Goal: Entertainment & Leisure: Consume media (video, audio)

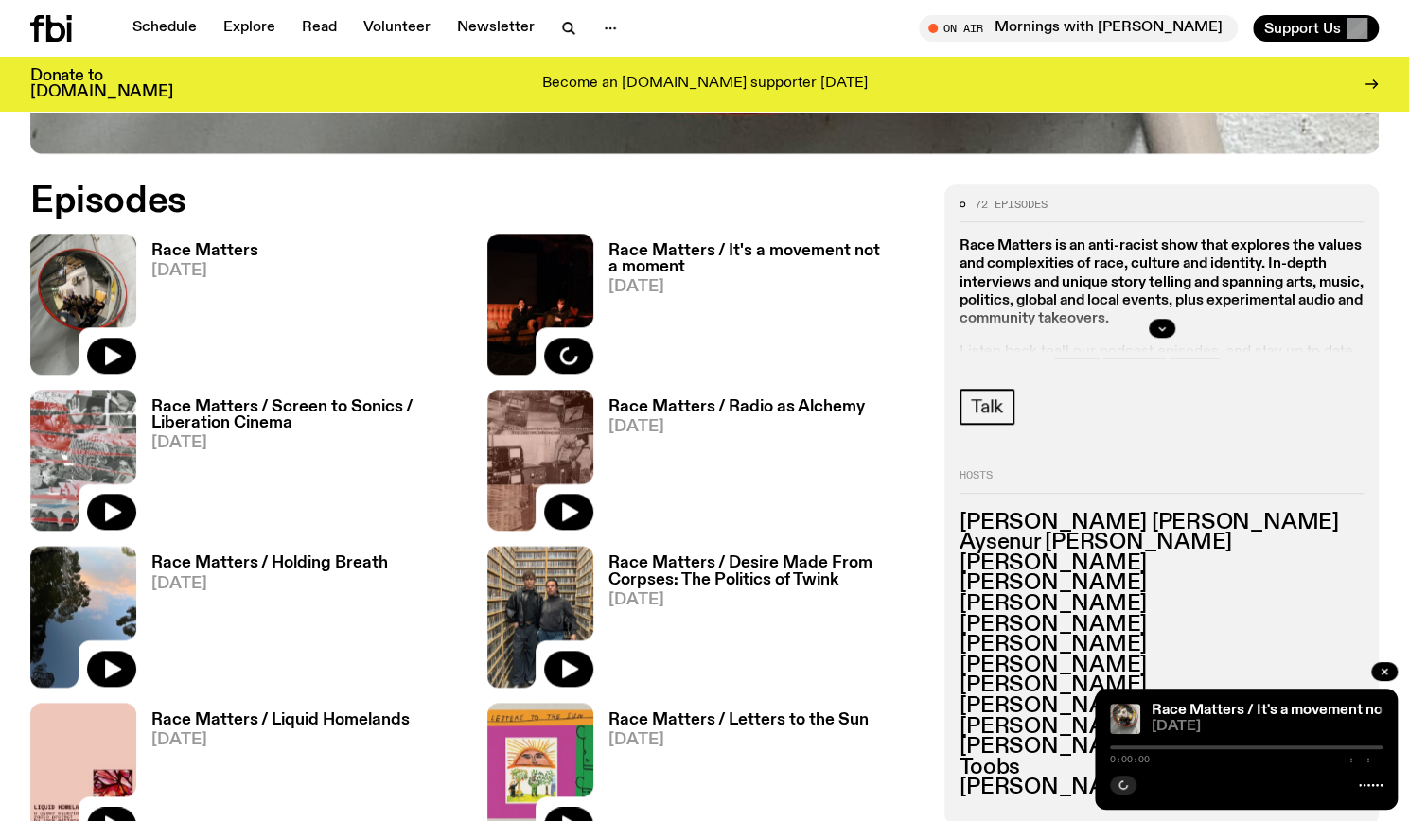
scroll to position [872, 0]
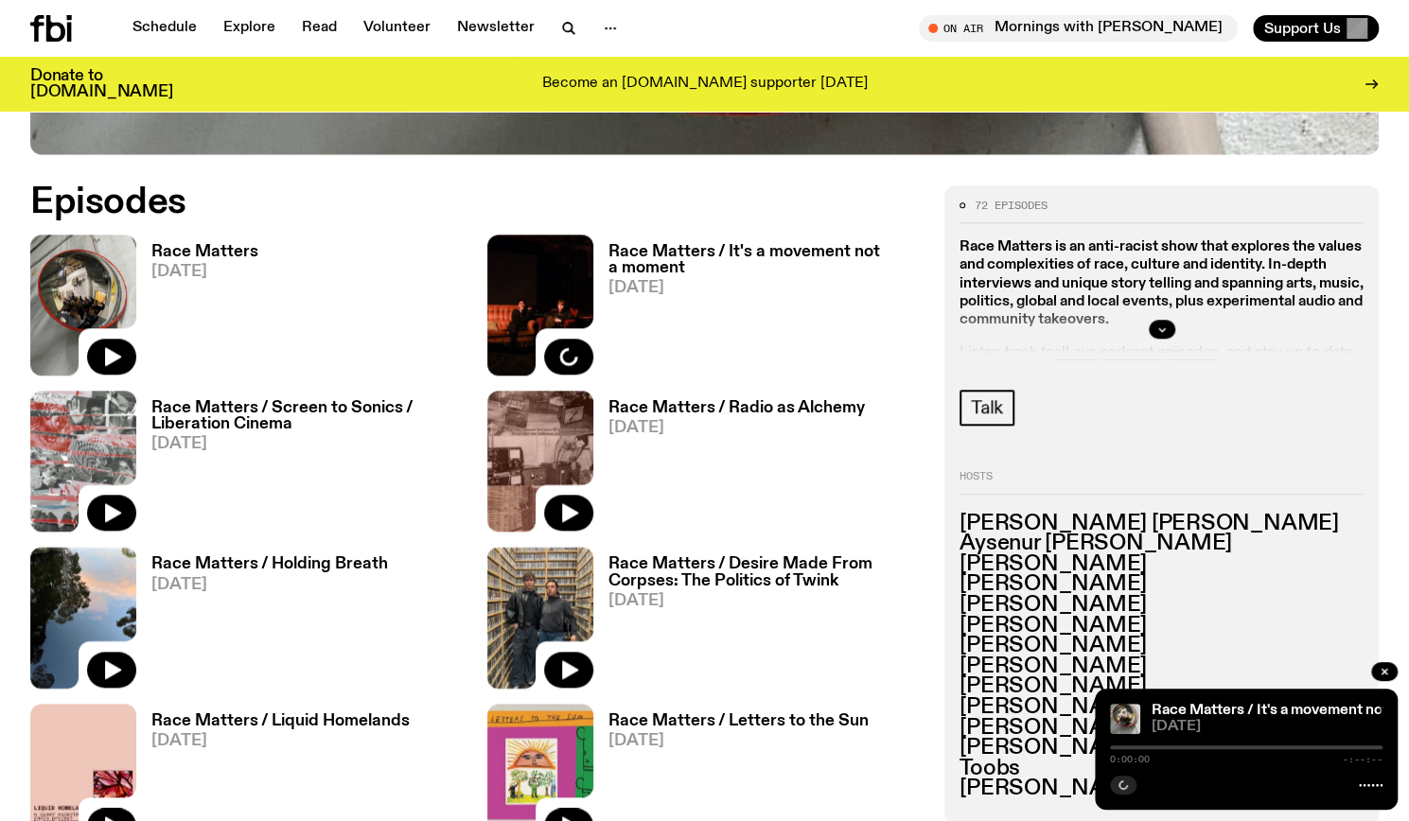
click at [223, 261] on link "Race Matters 10.08.25" at bounding box center [197, 310] width 122 height 132
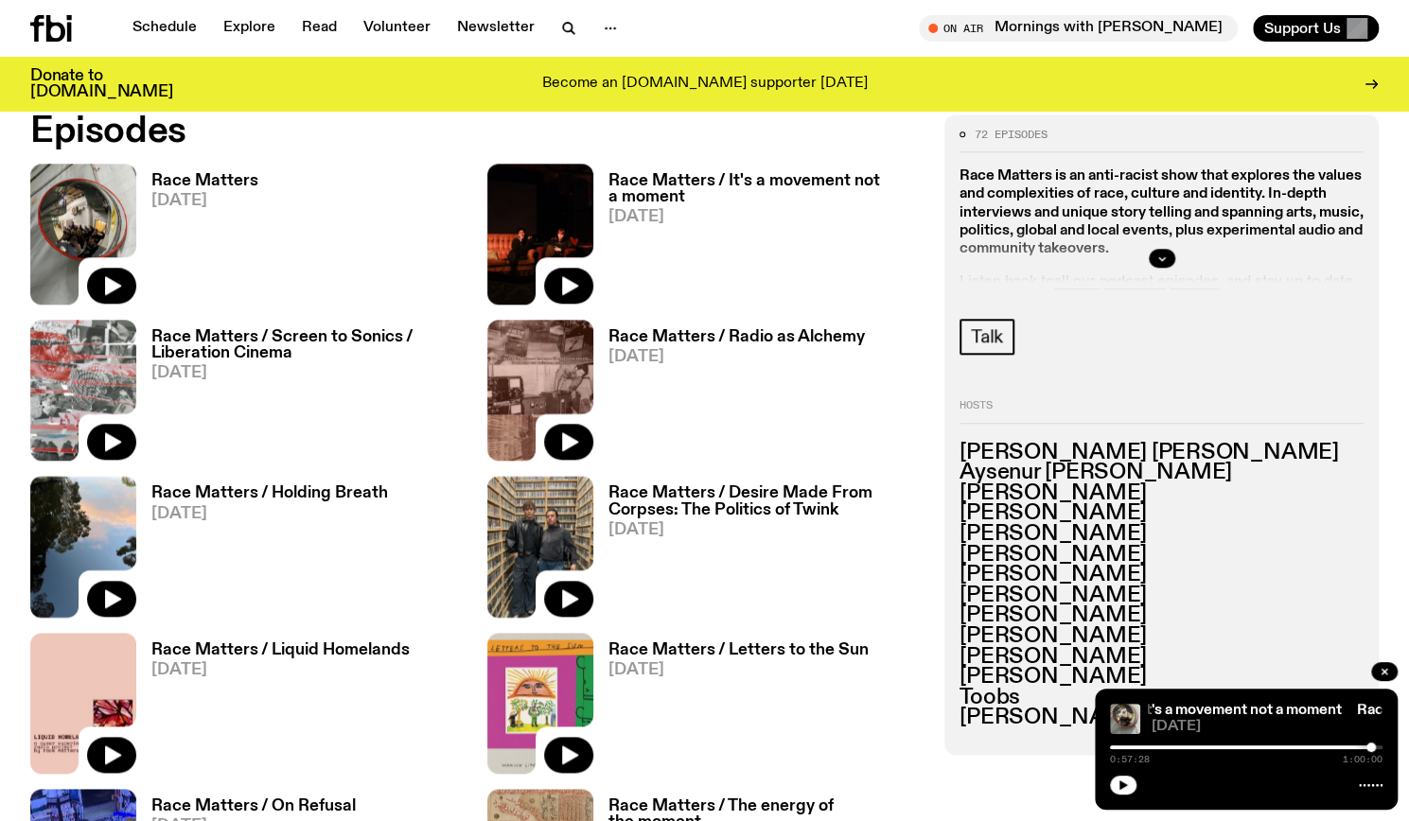
scroll to position [1115, 0]
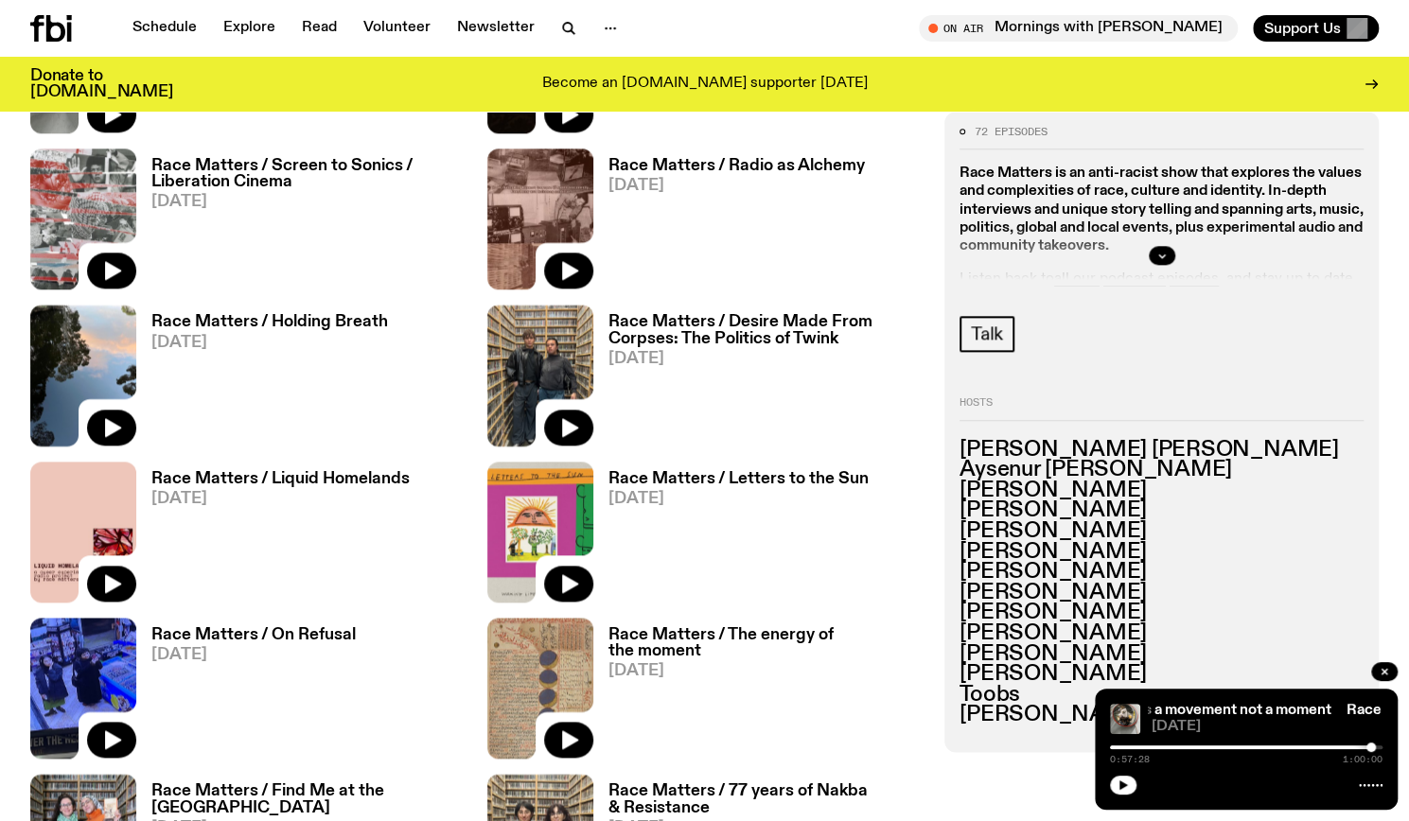
click at [308, 325] on h3 "Race Matters / Holding Breath" at bounding box center [269, 322] width 237 height 16
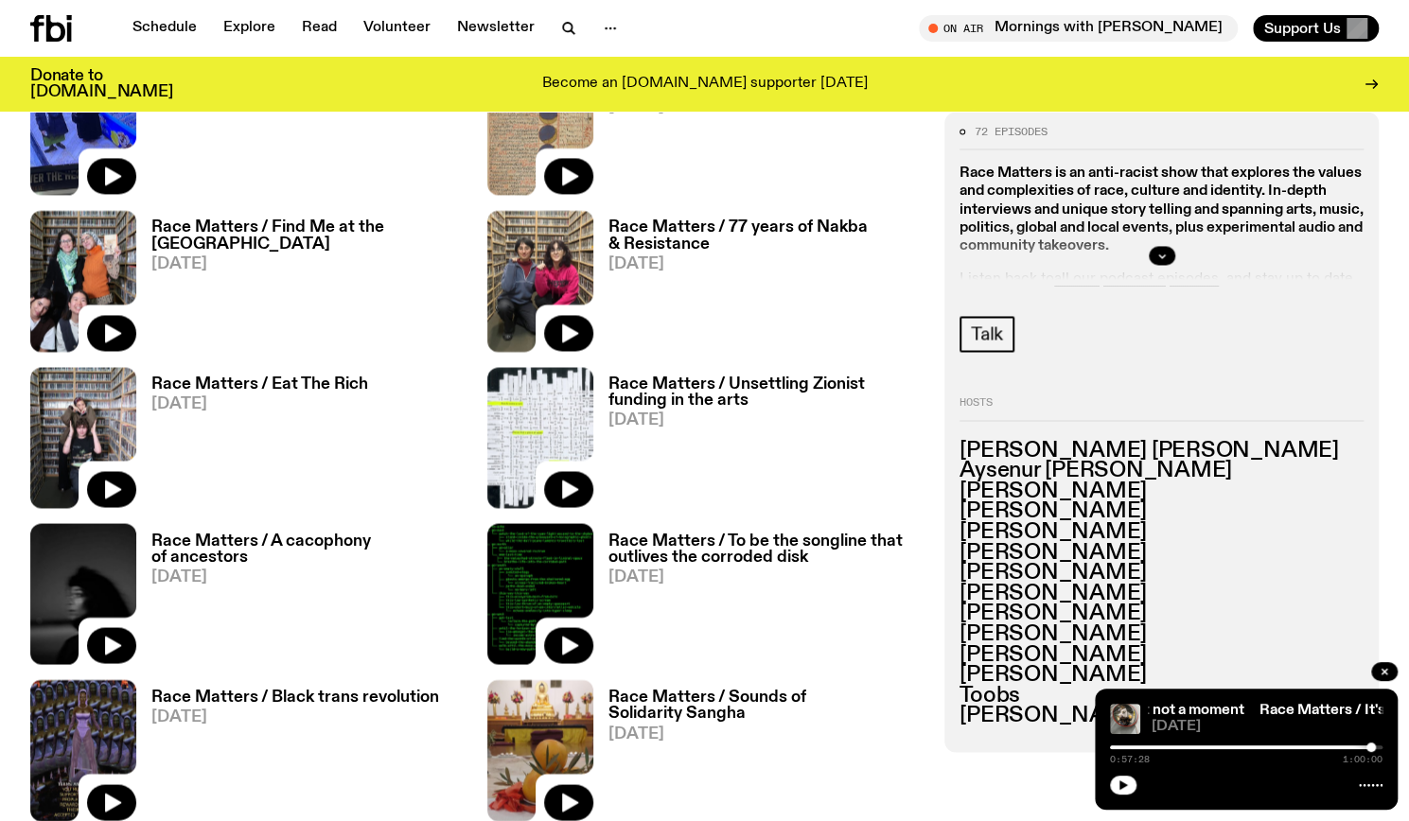
scroll to position [1680, 0]
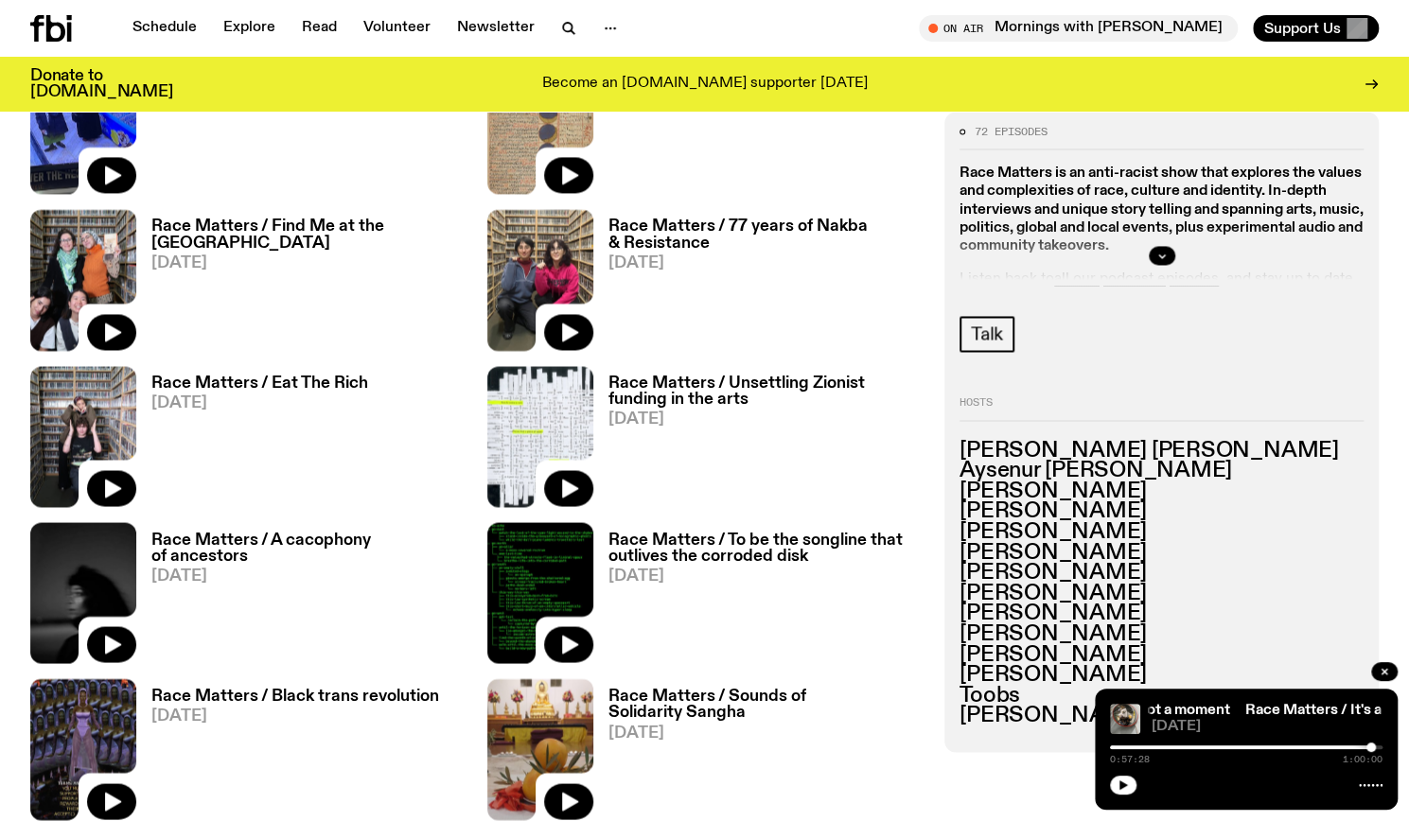
click at [410, 231] on h3 "Race Matters / Find Me at the Jaffa Gate" at bounding box center [307, 235] width 313 height 32
click at [303, 380] on h3 "Race Matters / Eat The Rich" at bounding box center [259, 384] width 217 height 16
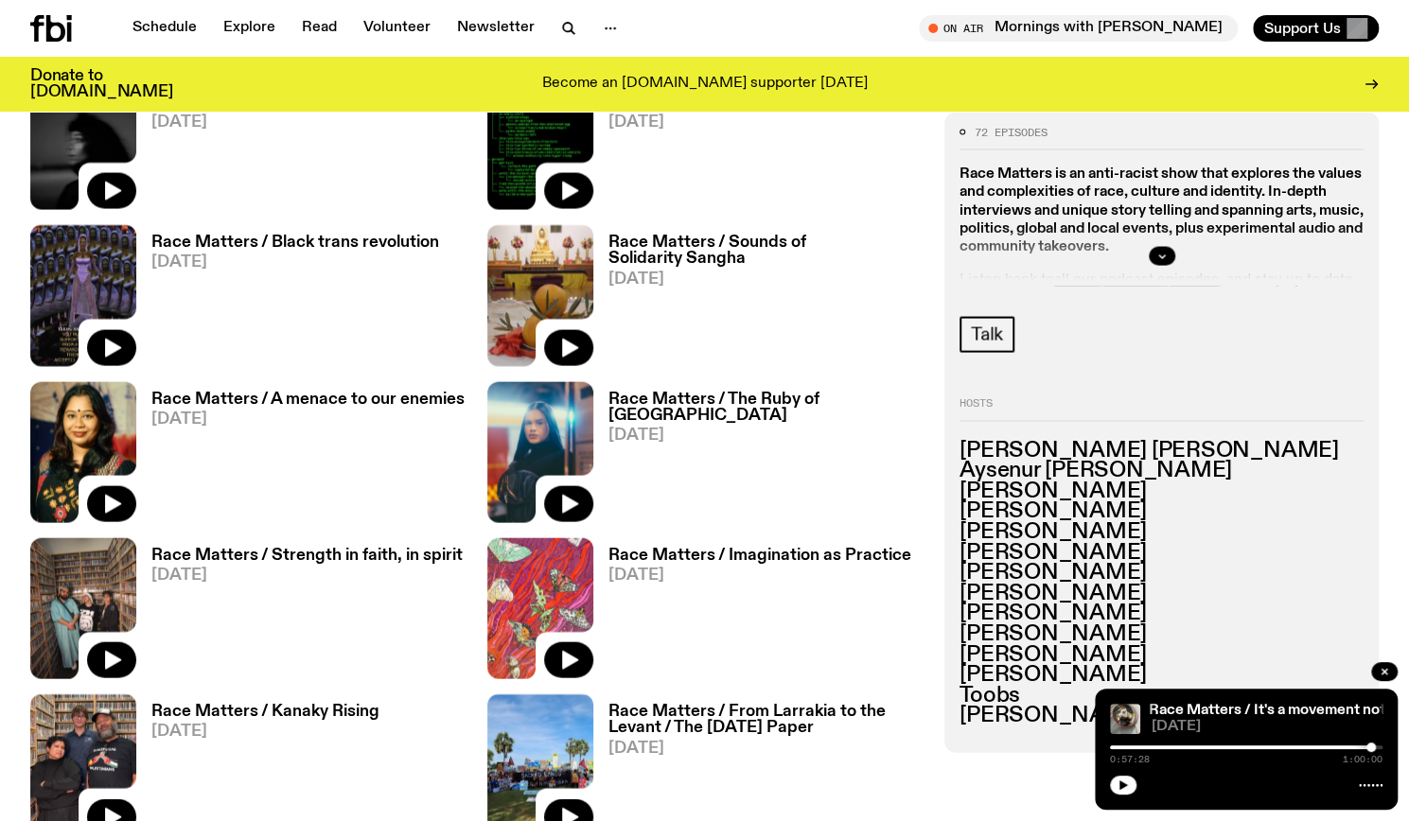
scroll to position [2134, 0]
click at [374, 397] on h3 "Race Matters / A menace to our enemies" at bounding box center [307, 399] width 313 height 16
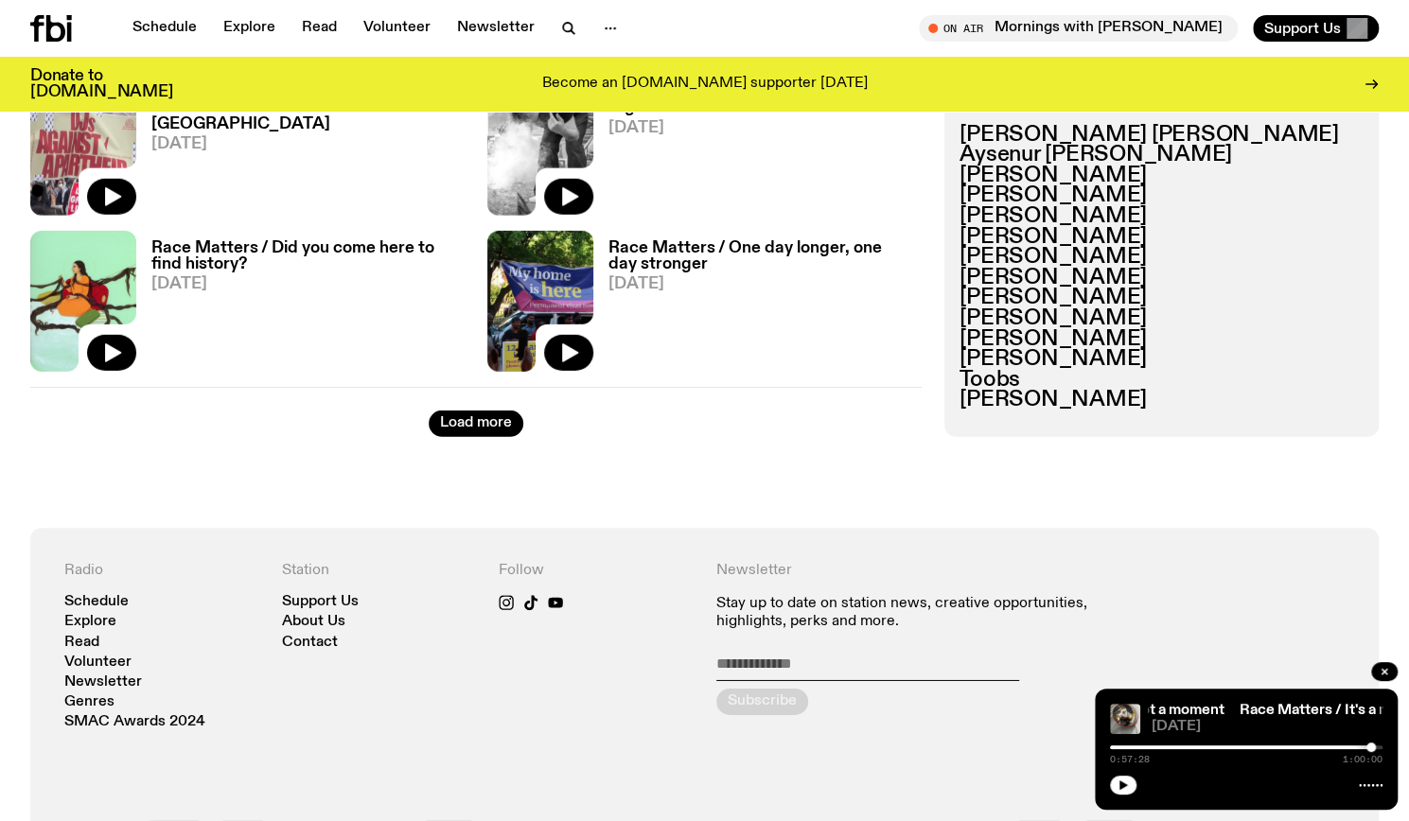
scroll to position [3231, 0]
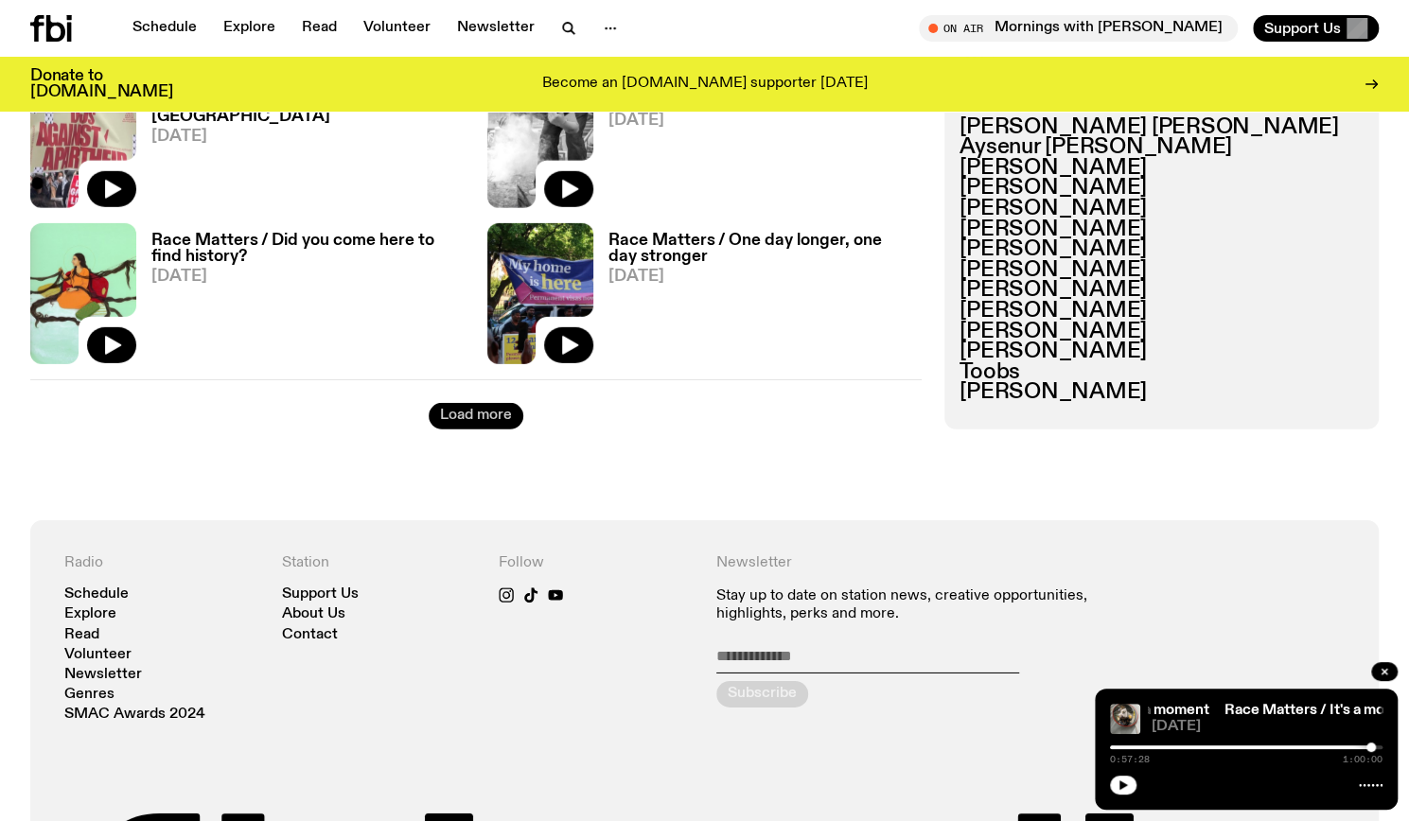
click at [459, 412] on button "Load more" at bounding box center [476, 416] width 95 height 26
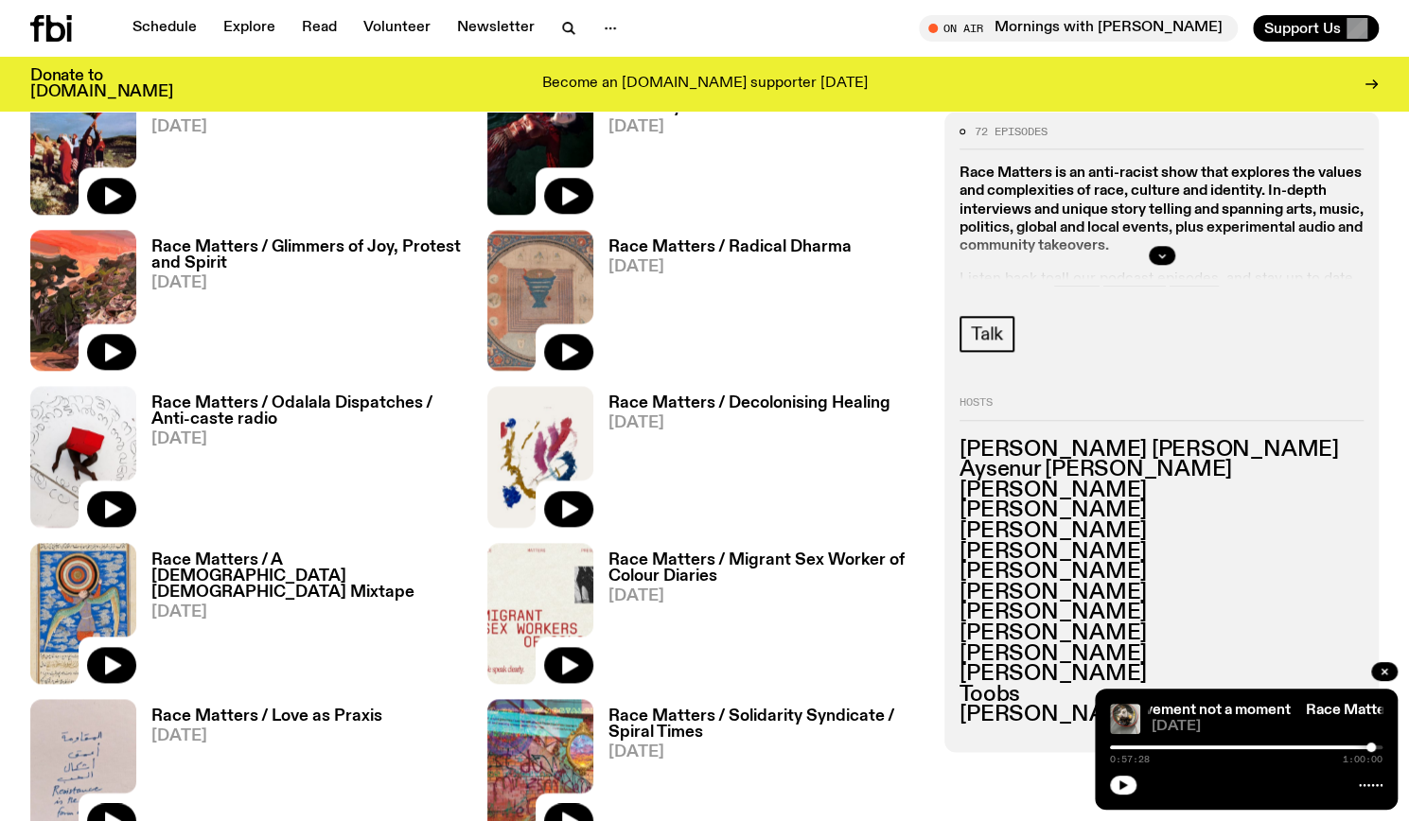
scroll to position [5369, 0]
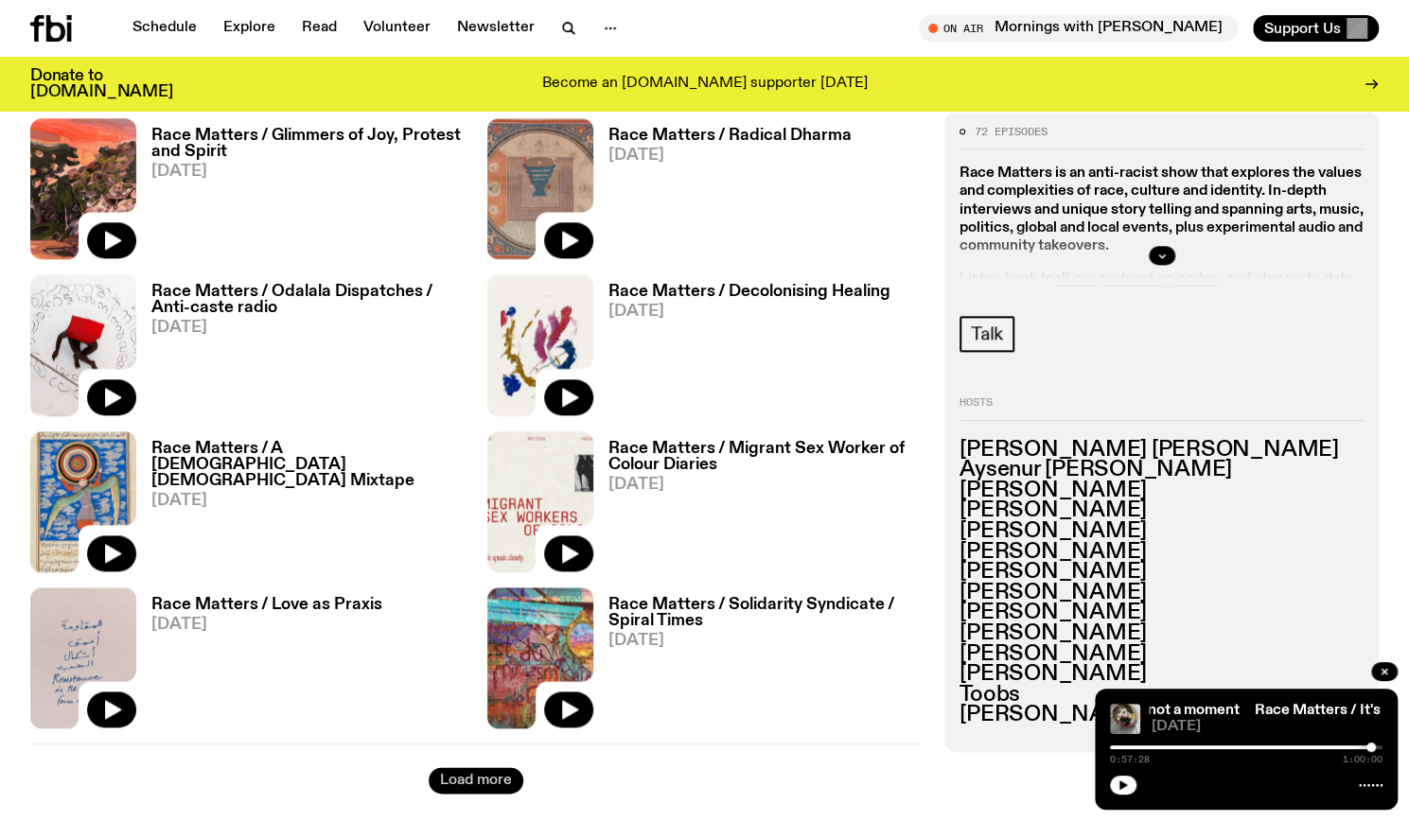
click at [498, 775] on button "Load more" at bounding box center [476, 780] width 95 height 26
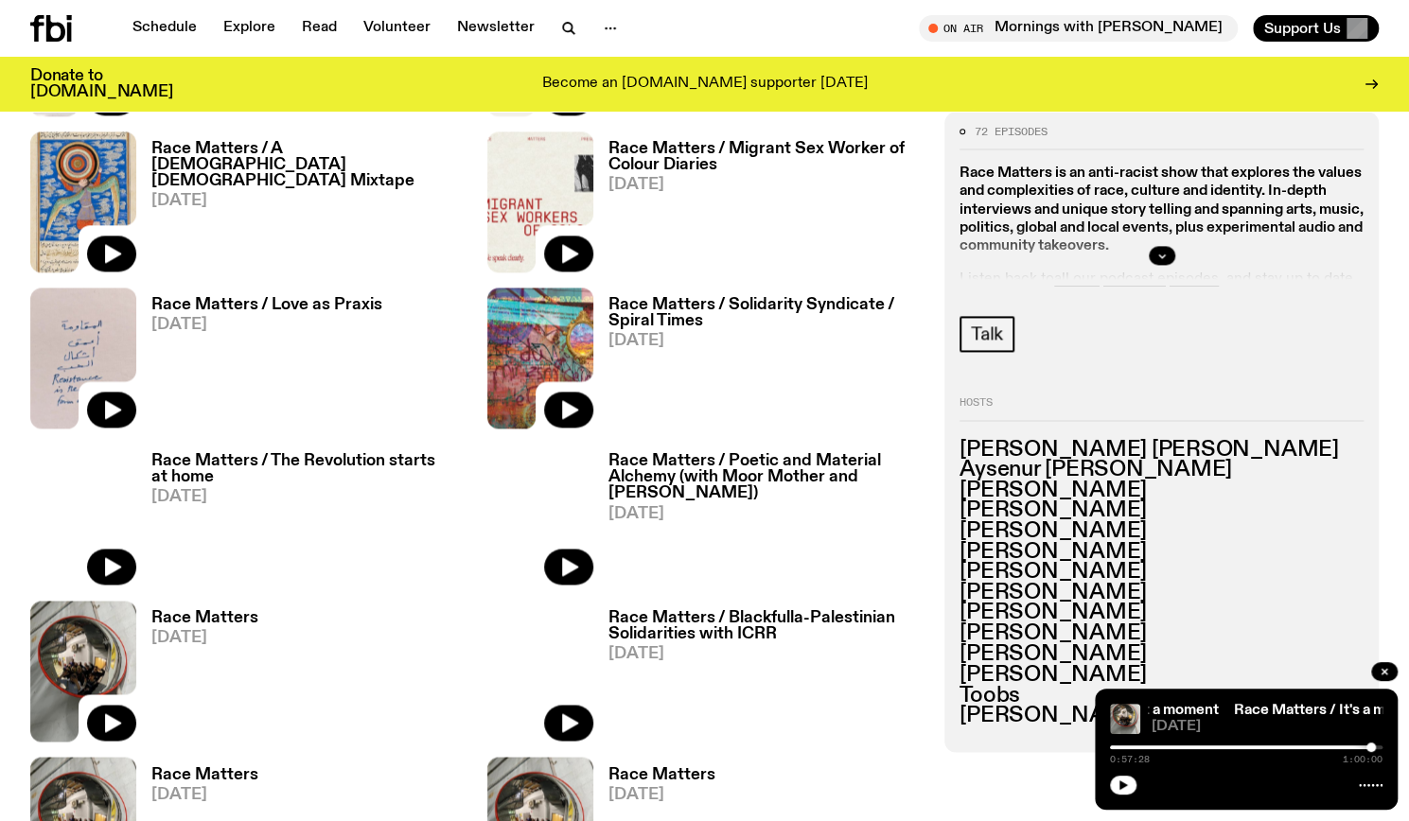
scroll to position [6001, 0]
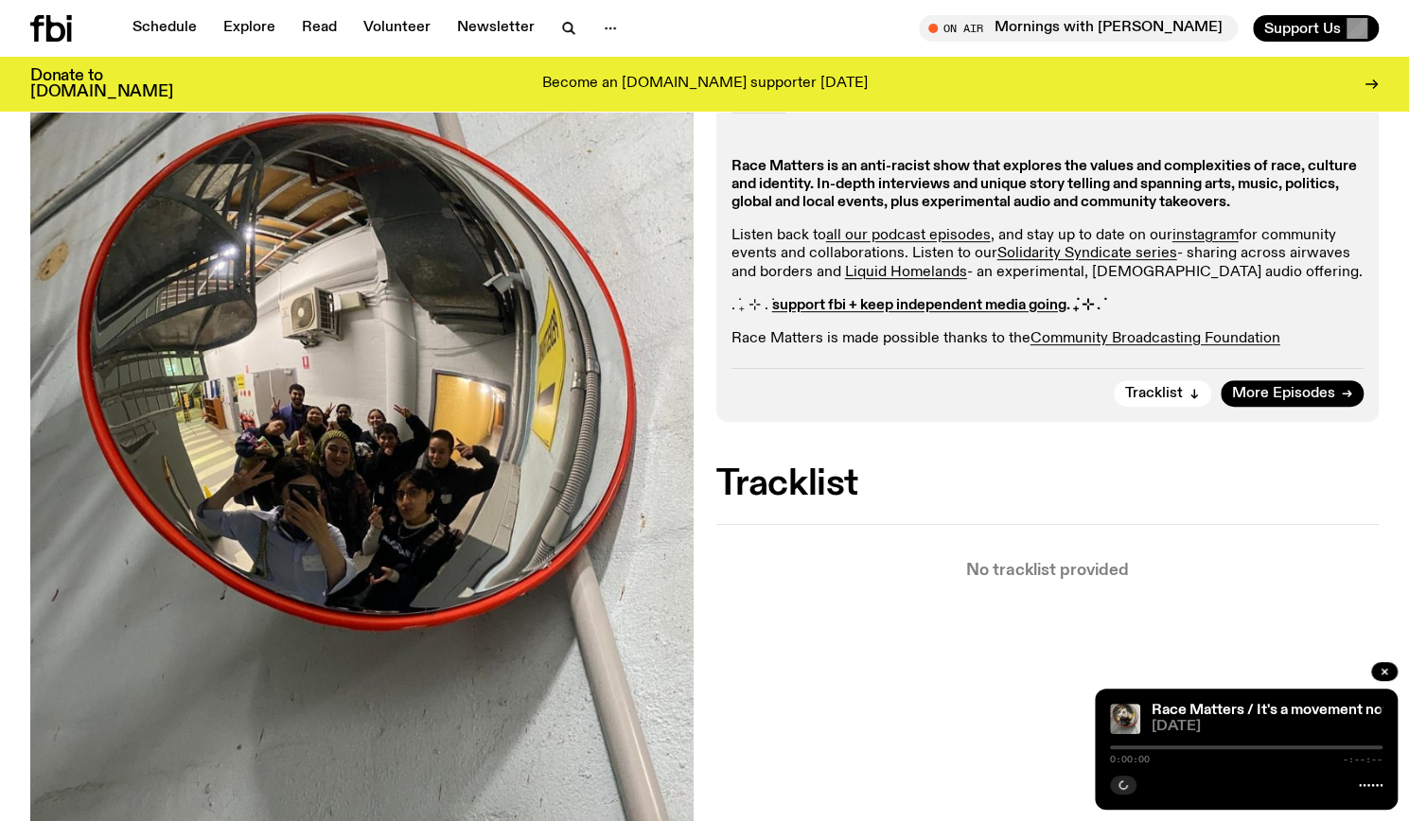
scroll to position [350, 0]
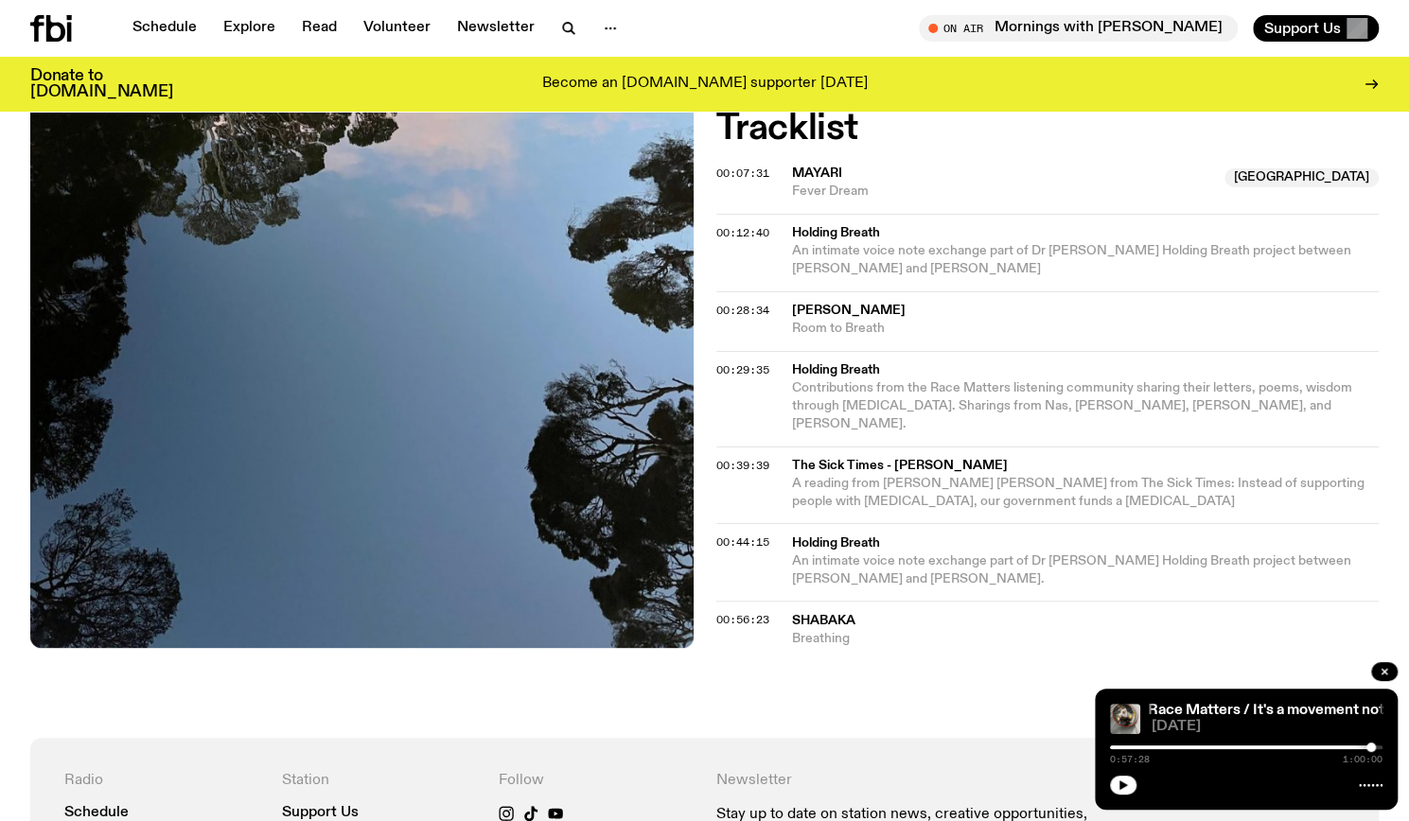
scroll to position [735, 0]
